Goal: Task Accomplishment & Management: Manage account settings

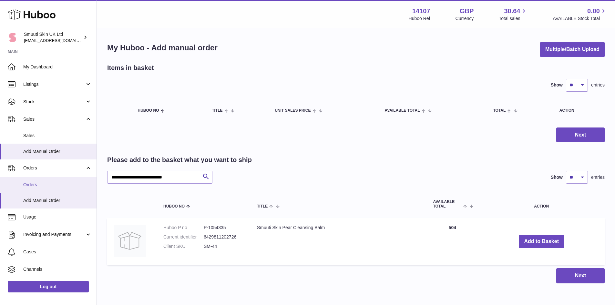
click at [47, 186] on span "Orders" at bounding box center [57, 185] width 68 height 6
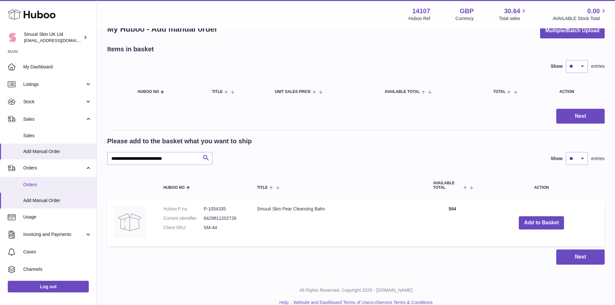
scroll to position [29, 0]
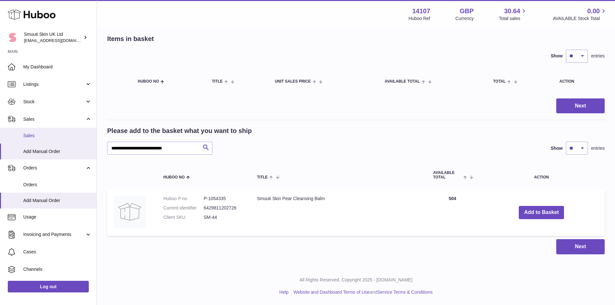
click at [35, 133] on span "Sales" at bounding box center [57, 136] width 68 height 6
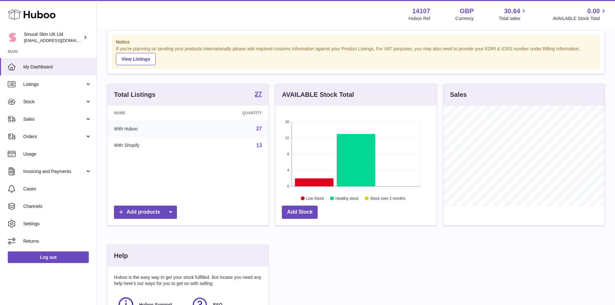
scroll to position [32, 0]
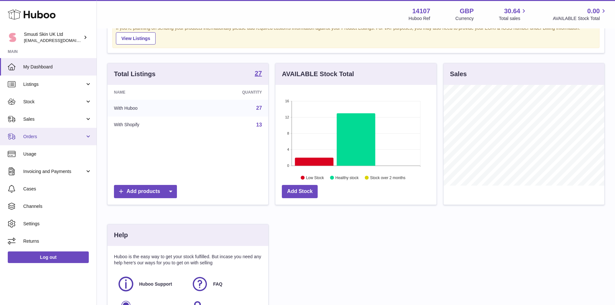
click at [25, 137] on span "Orders" at bounding box center [54, 137] width 62 height 6
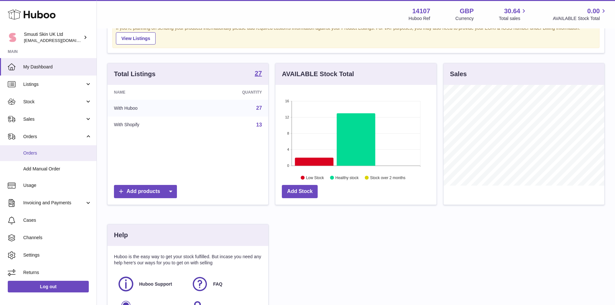
click at [39, 154] on span "Orders" at bounding box center [57, 153] width 68 height 6
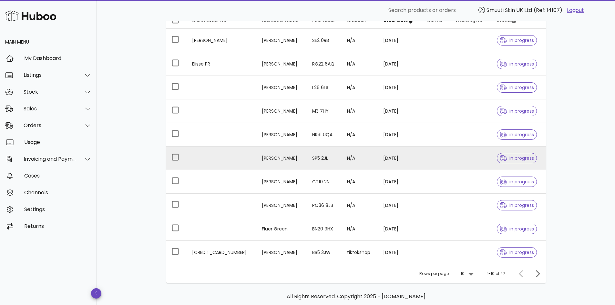
scroll to position [120, 0]
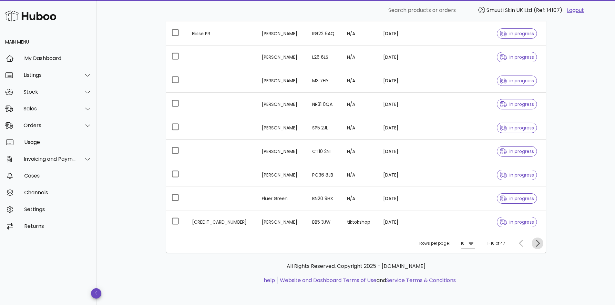
click at [538, 245] on icon "Next page" at bounding box center [538, 243] width 4 height 7
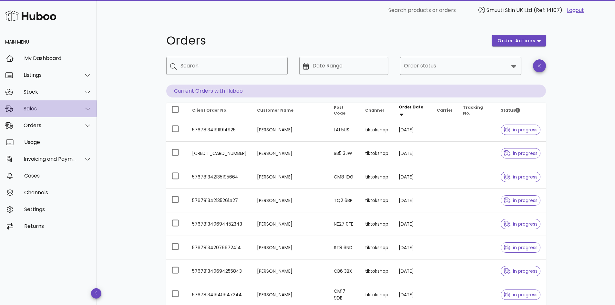
click at [85, 110] on icon at bounding box center [87, 109] width 5 height 6
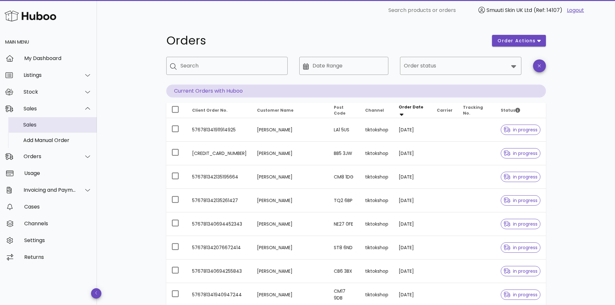
click at [35, 126] on div "Sales" at bounding box center [57, 125] width 68 height 6
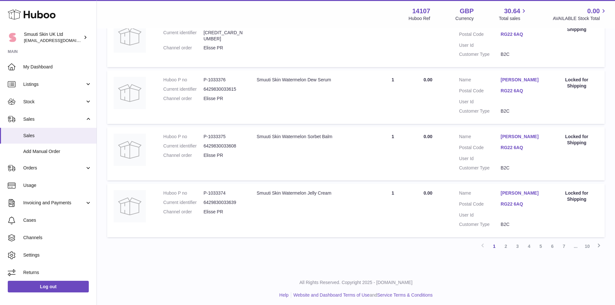
scroll to position [492, 0]
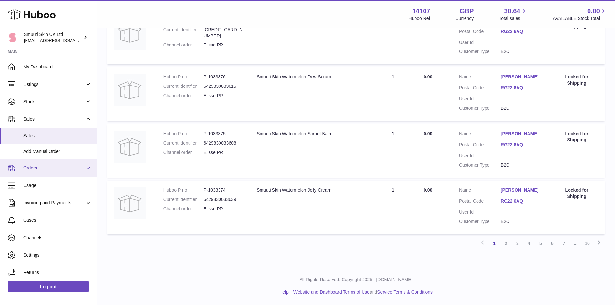
click at [85, 172] on link "Orders" at bounding box center [48, 168] width 97 height 17
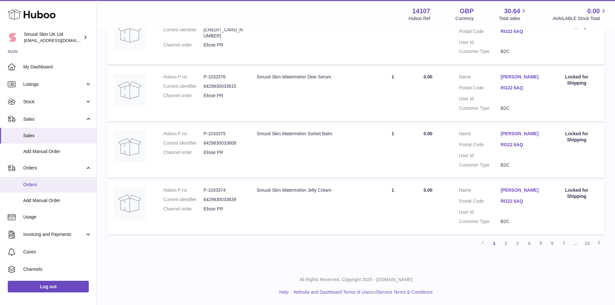
click at [38, 185] on span "Orders" at bounding box center [57, 185] width 68 height 6
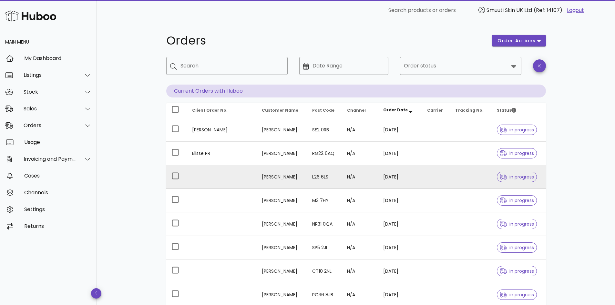
drag, startPoint x: 255, startPoint y: 177, endPoint x: 295, endPoint y: 178, distance: 39.4
click at [295, 178] on td "[PERSON_NAME]" at bounding box center [282, 177] width 50 height 24
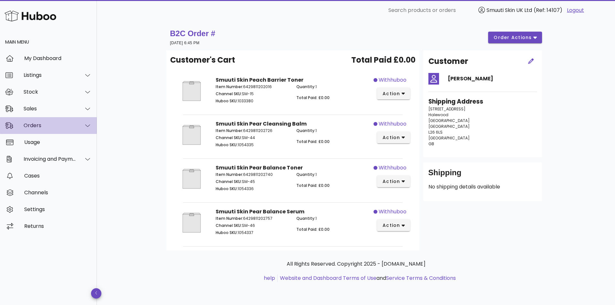
click at [81, 123] on div at bounding box center [84, 126] width 16 height 16
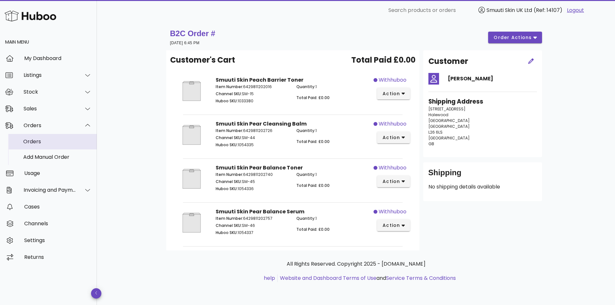
click at [35, 139] on div "Orders" at bounding box center [57, 142] width 68 height 6
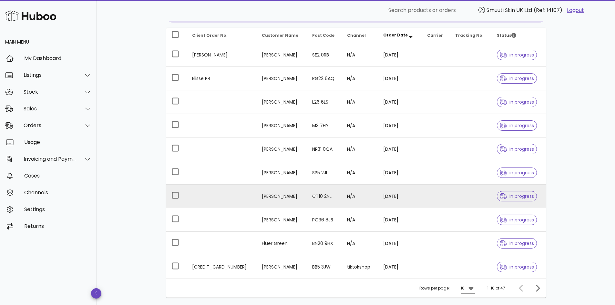
scroll to position [65, 0]
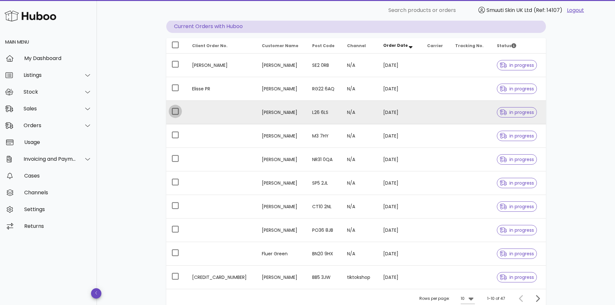
click at [178, 111] on div at bounding box center [175, 111] width 11 height 11
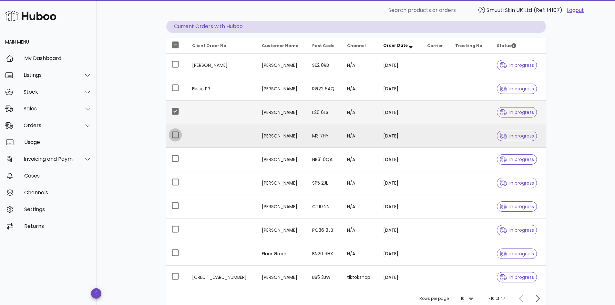
click at [178, 133] on div at bounding box center [175, 135] width 11 height 11
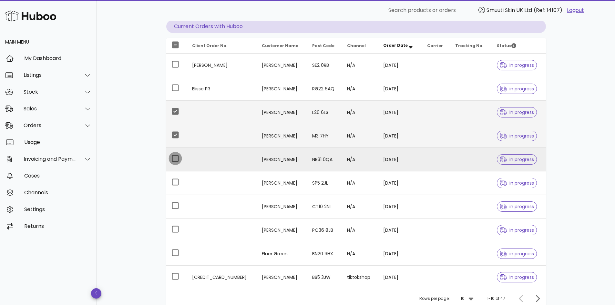
click at [177, 159] on div at bounding box center [175, 158] width 11 height 11
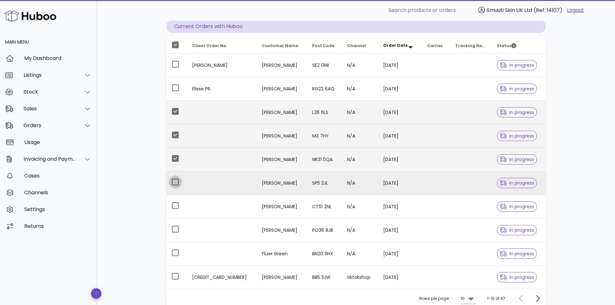
click at [179, 183] on div at bounding box center [175, 182] width 11 height 11
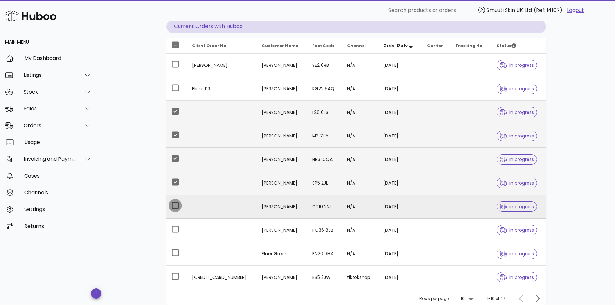
click at [176, 208] on div at bounding box center [175, 205] width 11 height 11
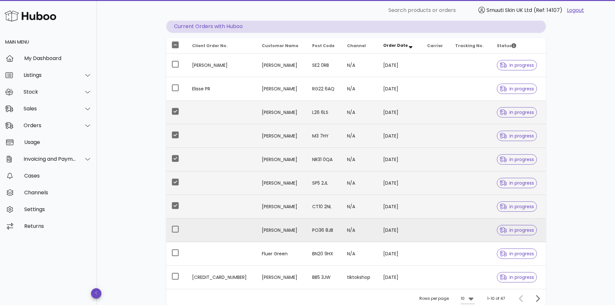
drag, startPoint x: 178, startPoint y: 230, endPoint x: 195, endPoint y: 242, distance: 20.2
click at [178, 230] on div at bounding box center [175, 229] width 11 height 11
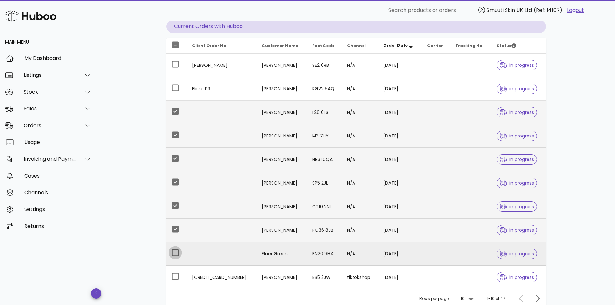
click at [175, 253] on div at bounding box center [175, 252] width 11 height 11
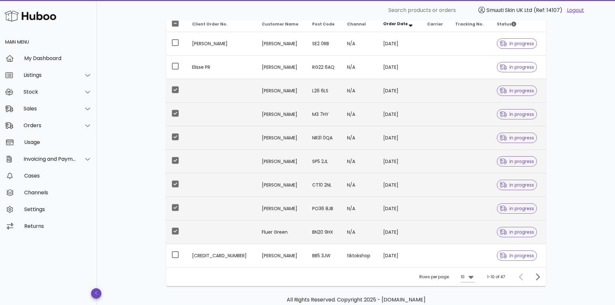
scroll to position [120, 0]
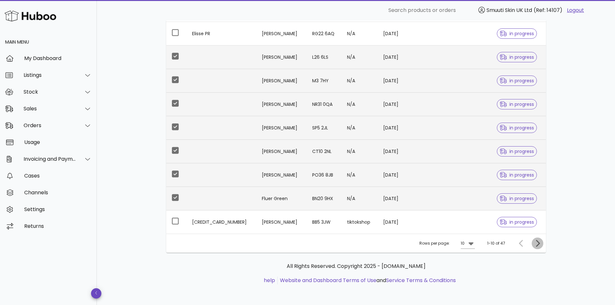
click at [538, 242] on icon "Next page" at bounding box center [538, 243] width 4 height 7
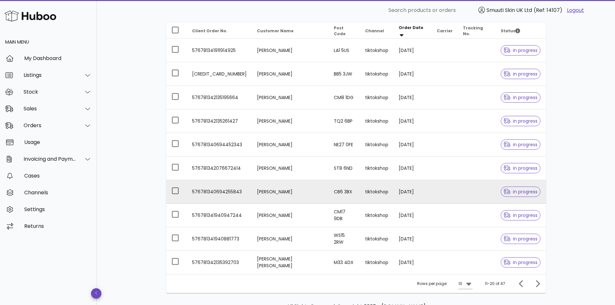
scroll to position [120, 0]
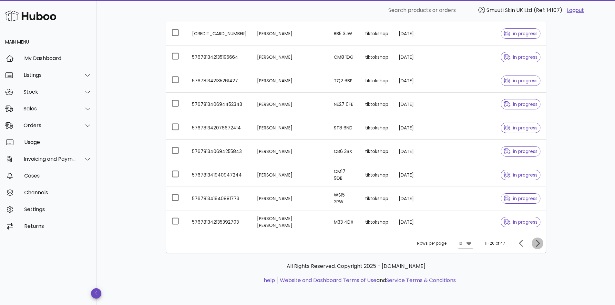
click at [537, 243] on icon "Next page" at bounding box center [538, 244] width 8 height 8
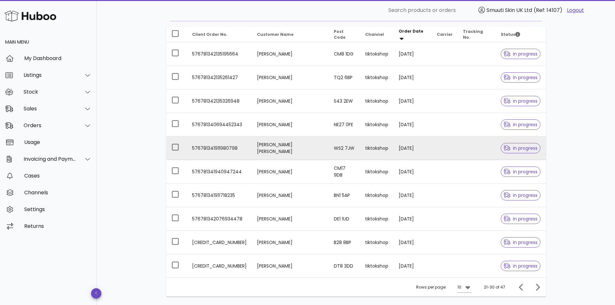
scroll to position [88, 0]
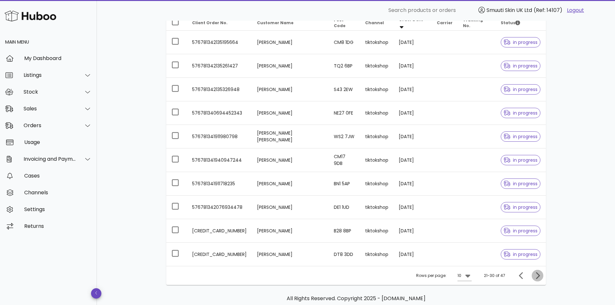
click at [538, 272] on icon "Next page" at bounding box center [538, 276] width 8 height 8
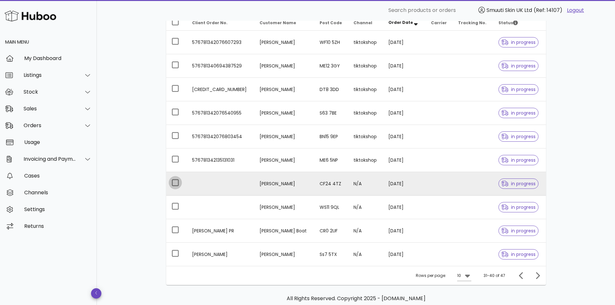
click at [175, 183] on div at bounding box center [175, 182] width 11 height 11
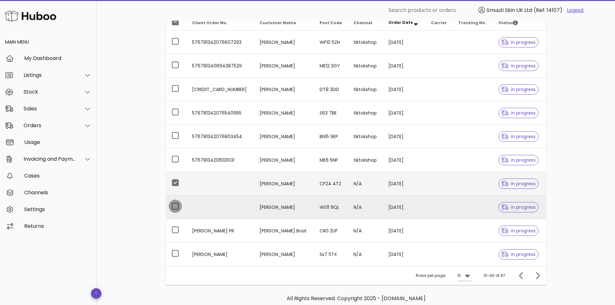
click at [180, 205] on div at bounding box center [175, 206] width 11 height 11
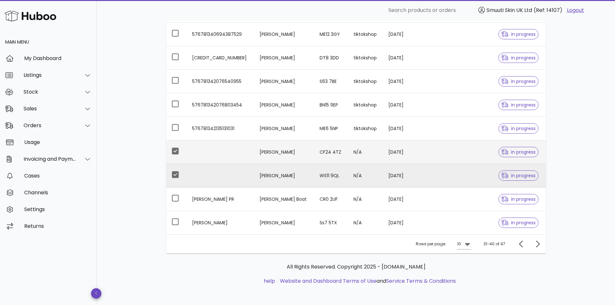
scroll to position [120, 0]
click at [207, 235] on div "Rows per page: 10 31-40 of 47" at bounding box center [356, 243] width 380 height 19
